Goal: Obtain resource: Download file/media

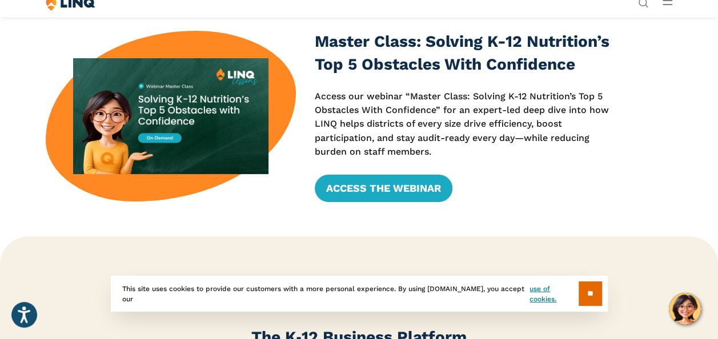
scroll to position [343, 0]
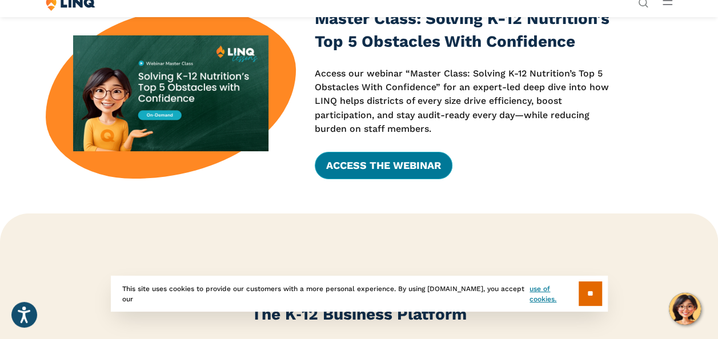
click at [352, 179] on link "Access the Webinar" at bounding box center [384, 165] width 138 height 27
